Goal: Share content

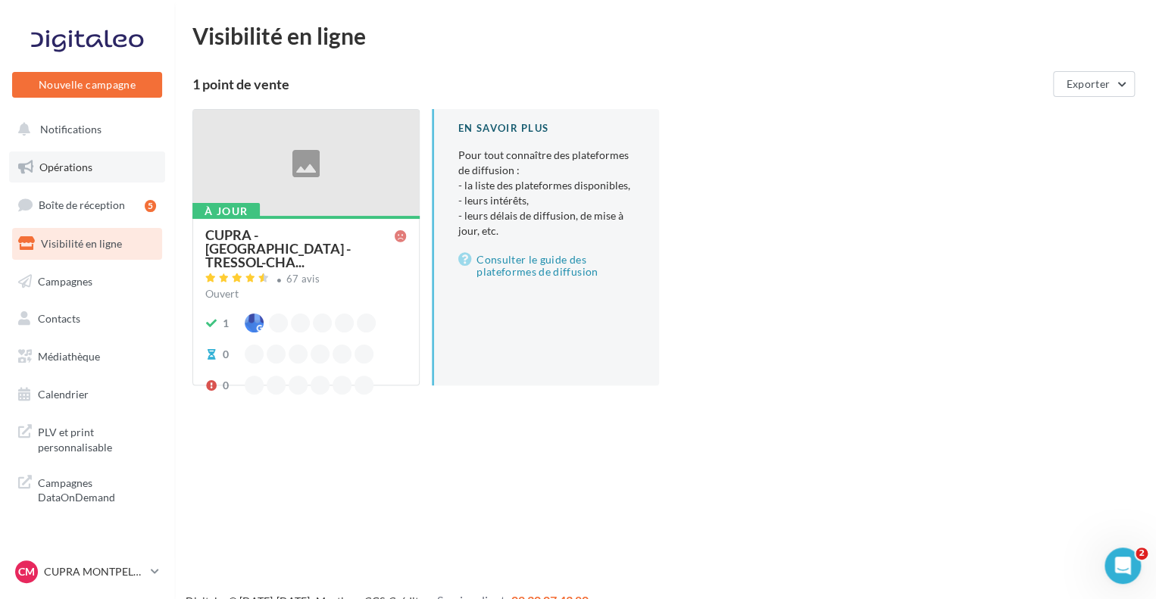
click at [89, 166] on span "Opérations" at bounding box center [65, 167] width 53 height 13
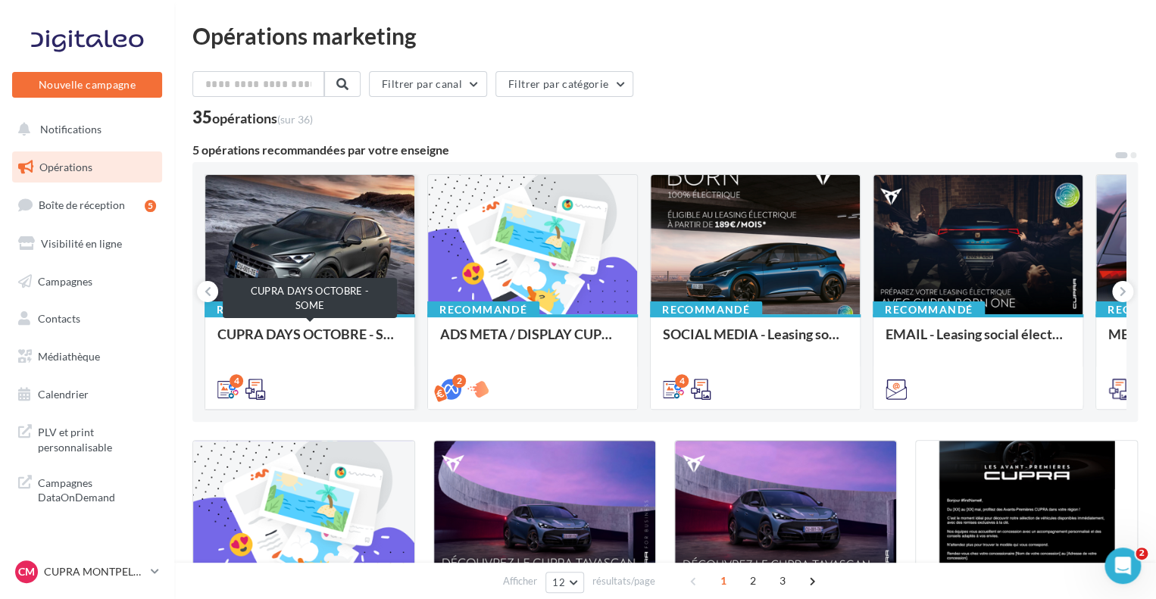
click at [333, 331] on div "CUPRA DAYS OCTOBRE - SOME" at bounding box center [309, 342] width 185 height 30
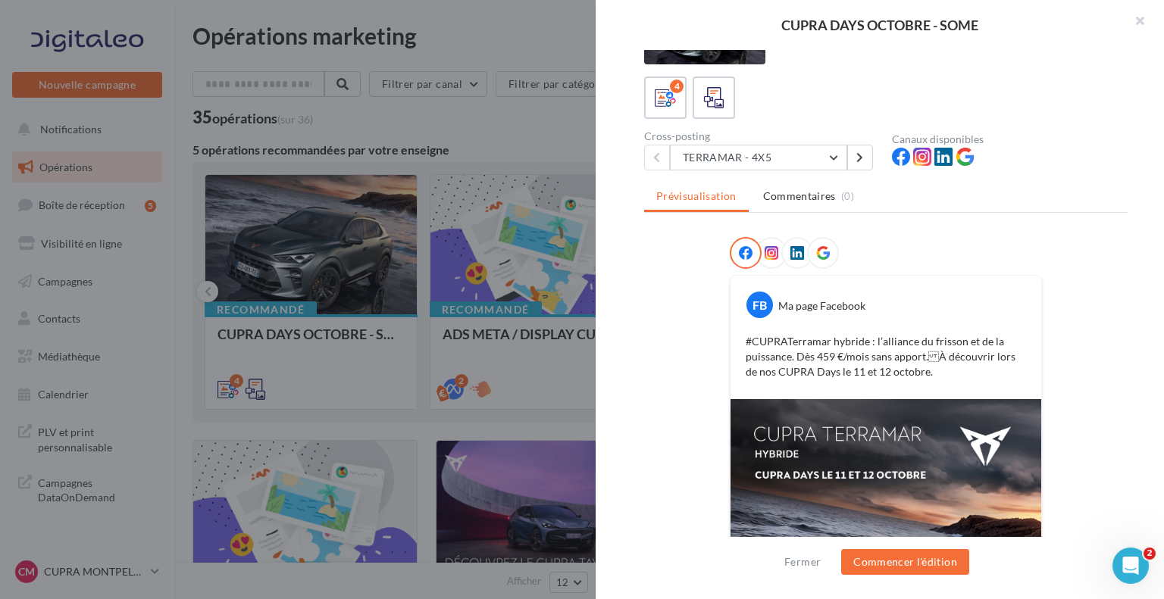
scroll to position [227, 0]
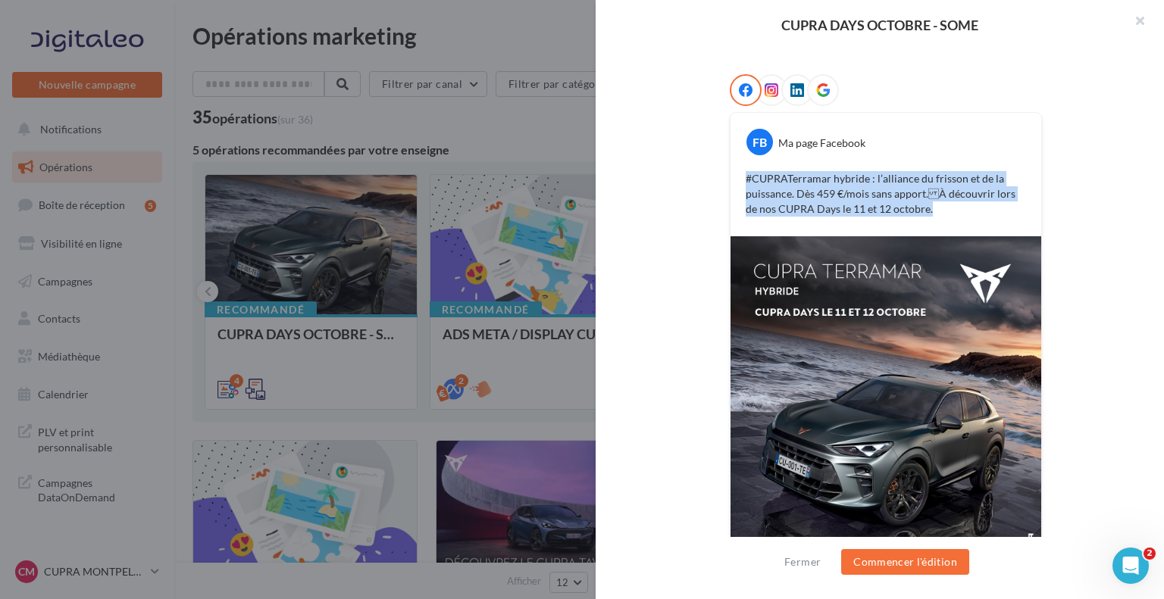
drag, startPoint x: 923, startPoint y: 214, endPoint x: 733, endPoint y: 178, distance: 192.9
click at [734, 178] on div "#CUPRATerramar hybride : l’alliance du frisson et de la puissance. Dès 459 €/mo…" at bounding box center [885, 193] width 303 height 53
copy p "#CUPRATerramar hybride : l’alliance du frisson et de la puissance. Dès 459 €/mo…"
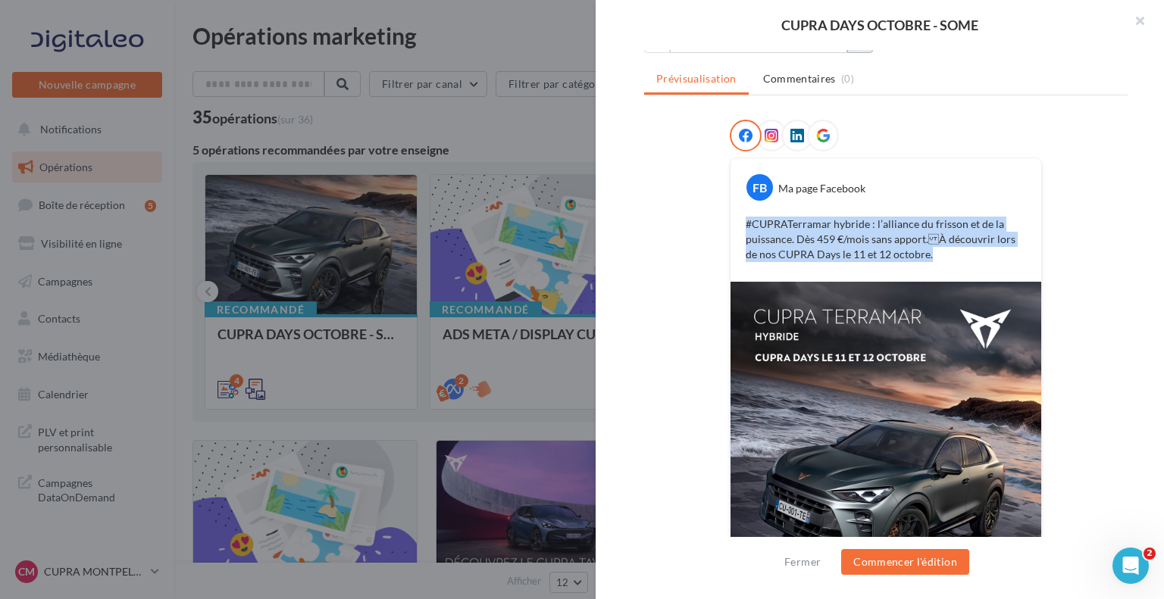
scroll to position [92, 0]
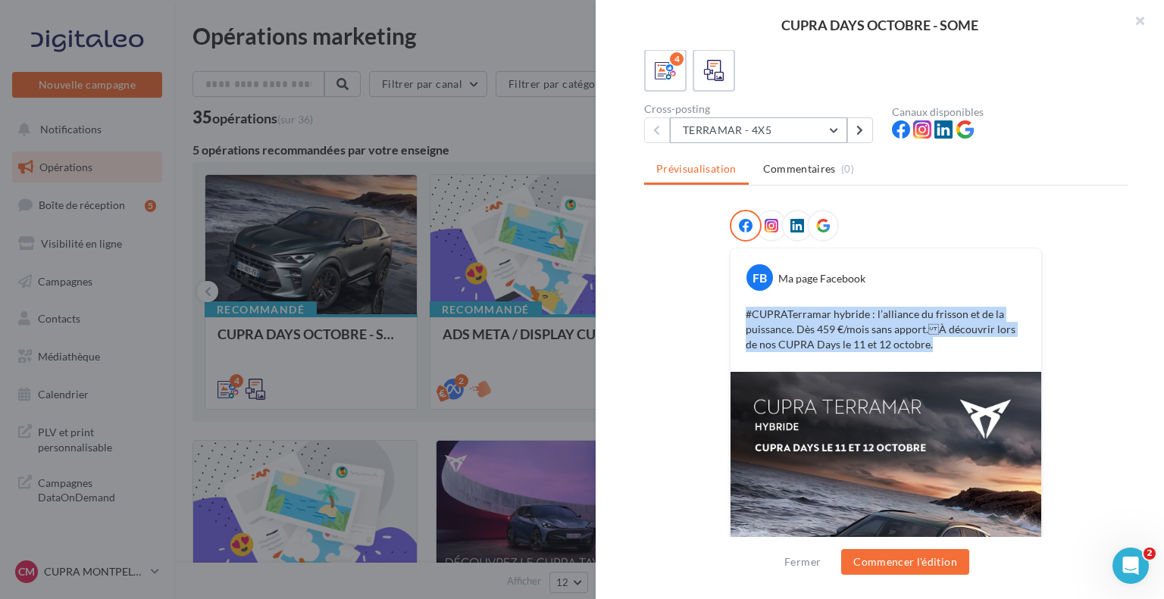
click at [824, 128] on button "TERRAMAR - 4X5" at bounding box center [758, 130] width 177 height 26
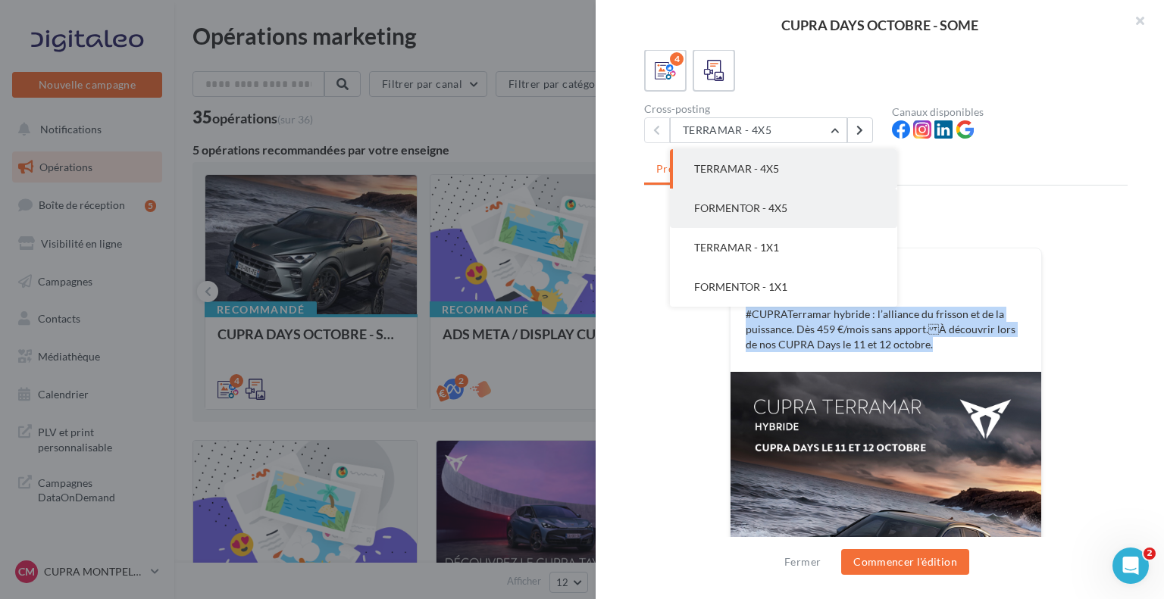
click at [817, 198] on button "FORMENTOR - 4X5" at bounding box center [783, 208] width 227 height 39
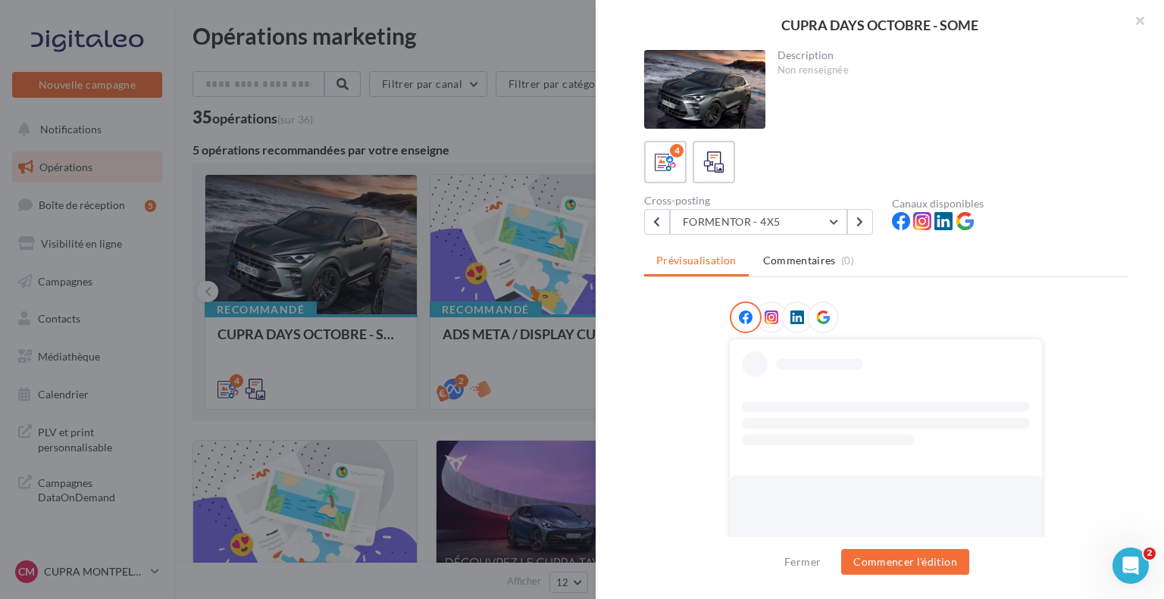
scroll to position [0, 0]
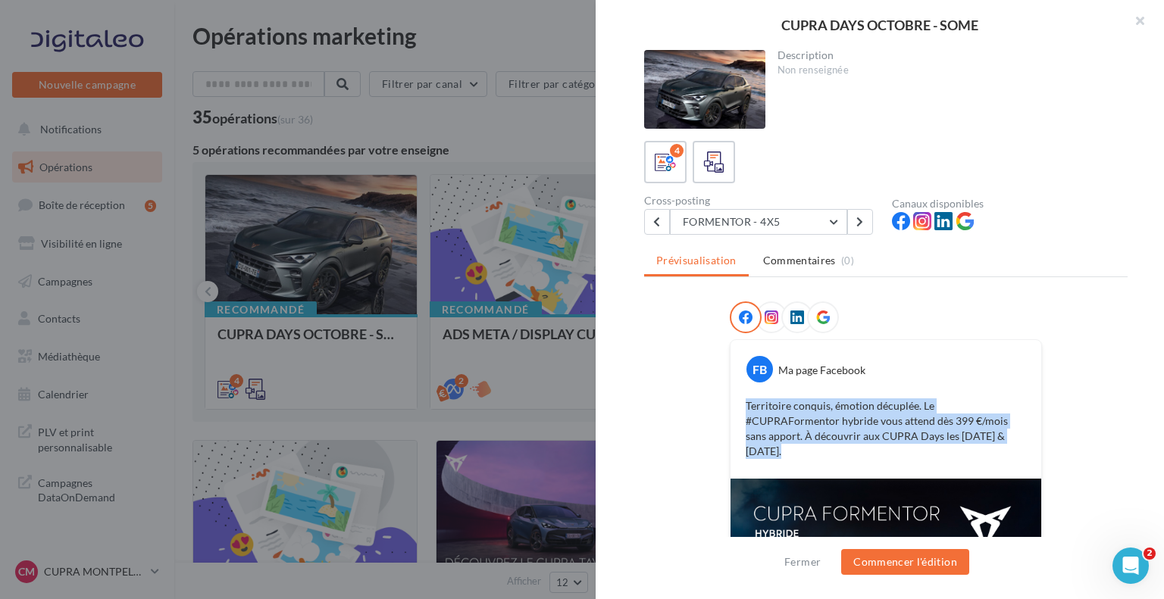
drag, startPoint x: 927, startPoint y: 436, endPoint x: 733, endPoint y: 408, distance: 195.9
click at [734, 408] on div "Territoire conquis, émotion décuplée. Le #CUPRAFormentor hybride vous attend dè…" at bounding box center [885, 429] width 303 height 68
copy p "Territoire conquis, émotion décuplée. Le #CUPRAFormentor hybride vous attend dè…"
